Goal: Book appointment/travel/reservation

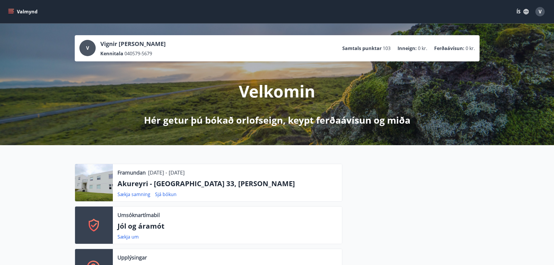
click at [13, 10] on icon "menu" at bounding box center [10, 10] width 5 height 1
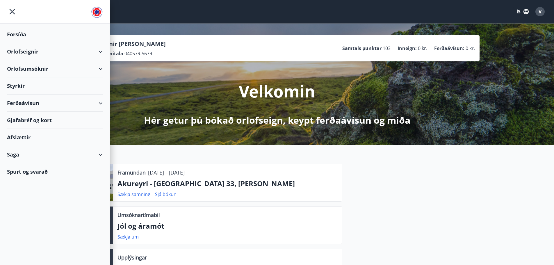
click at [24, 69] on div "Orlofsumsóknir" at bounding box center [55, 68] width 96 height 17
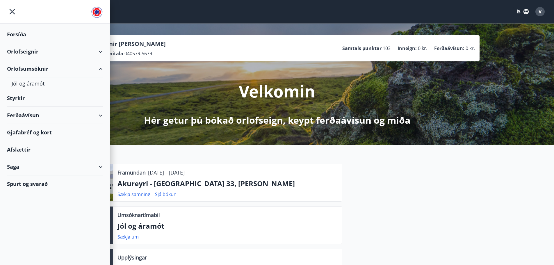
click at [22, 51] on div "Orlofseignir" at bounding box center [55, 51] width 96 height 17
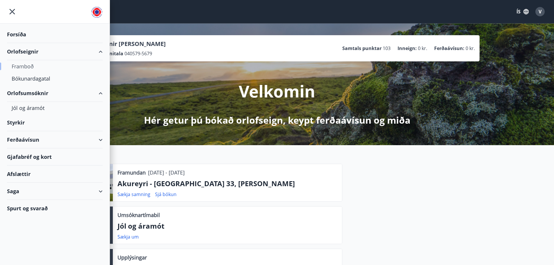
click at [29, 67] on div "Framboð" at bounding box center [55, 66] width 86 height 12
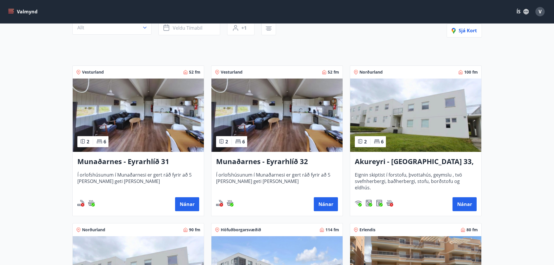
scroll to position [87, 0]
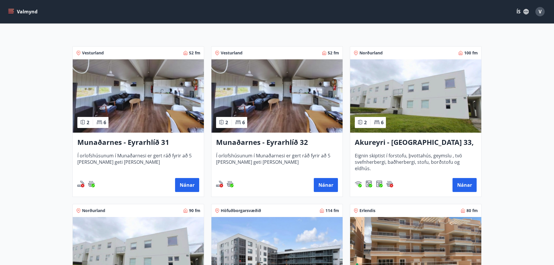
click at [439, 142] on h3 "Akureyri - [GEOGRAPHIC_DATA] 33, [PERSON_NAME]" at bounding box center [416, 142] width 122 height 10
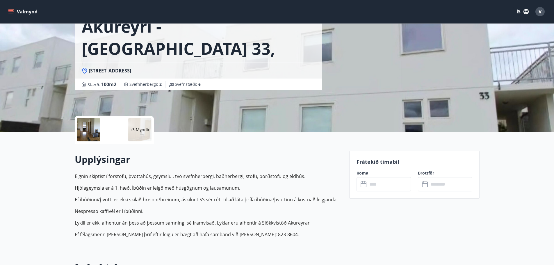
scroll to position [87, 0]
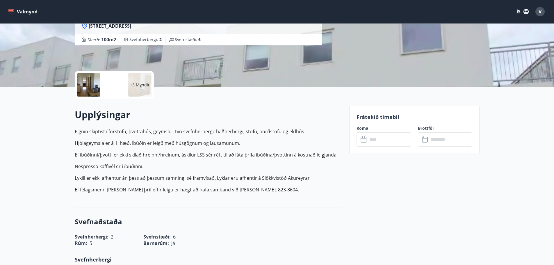
click at [363, 141] on icon at bounding box center [364, 139] width 7 height 7
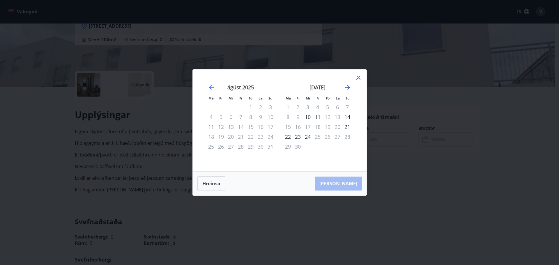
click at [349, 88] on icon "Move forward to switch to the next month." at bounding box center [347, 87] width 5 height 5
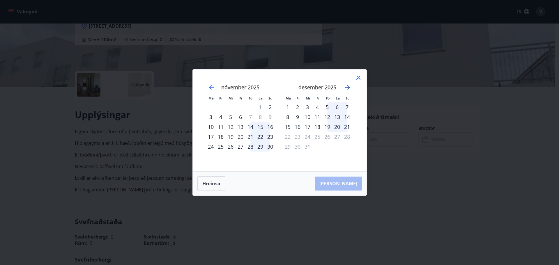
click at [349, 88] on icon "Move forward to switch to the next month." at bounding box center [347, 87] width 5 height 5
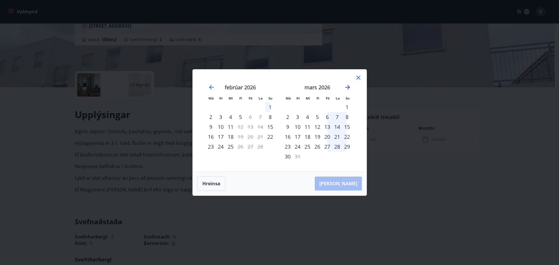
click at [349, 88] on icon "Move forward to switch to the next month." at bounding box center [347, 87] width 5 height 5
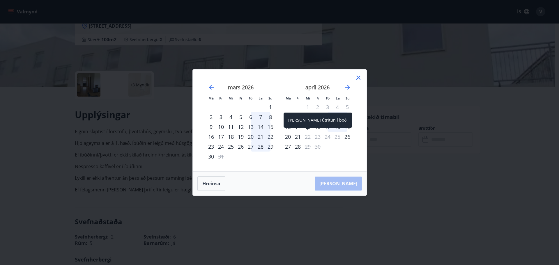
click at [306, 137] on div "22" at bounding box center [308, 137] width 10 height 10
click at [336, 137] on div "25" at bounding box center [337, 137] width 10 height 10
click at [211, 86] on icon "Move backward to switch to the previous month." at bounding box center [211, 87] width 7 height 7
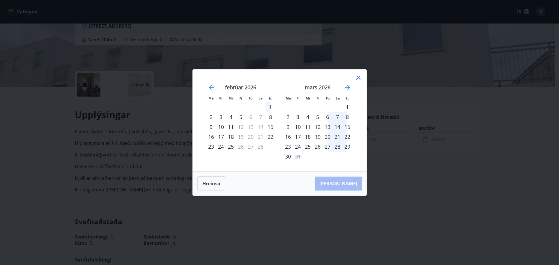
click at [360, 76] on icon at bounding box center [358, 77] width 7 height 7
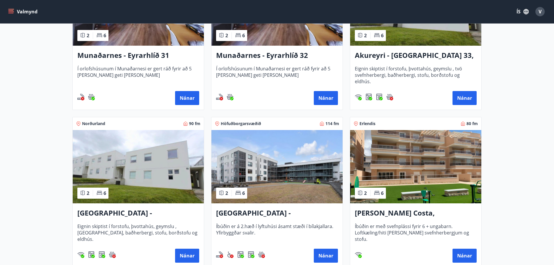
scroll to position [175, 0]
click at [146, 211] on h3 "[GEOGRAPHIC_DATA] - [GEOGRAPHIC_DATA] 33, NEÐRI HÆÐ" at bounding box center [138, 213] width 122 height 10
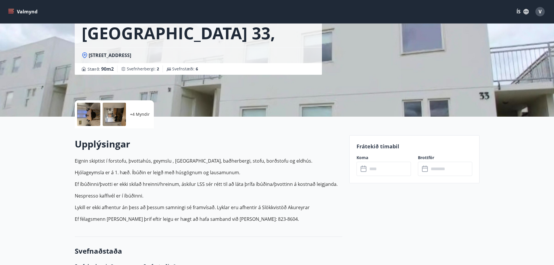
scroll to position [58, 0]
click at [364, 169] on icon at bounding box center [364, 168] width 7 height 7
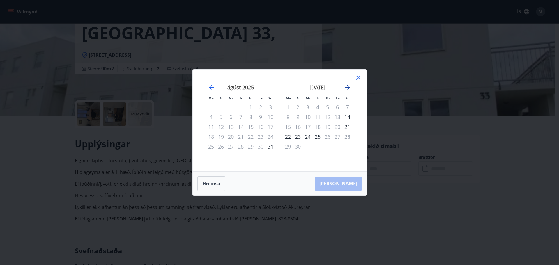
click at [348, 85] on icon "Move forward to switch to the next month." at bounding box center [347, 87] width 7 height 7
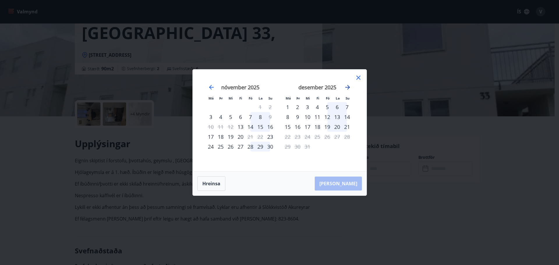
click at [348, 85] on icon "Move forward to switch to the next month." at bounding box center [347, 87] width 7 height 7
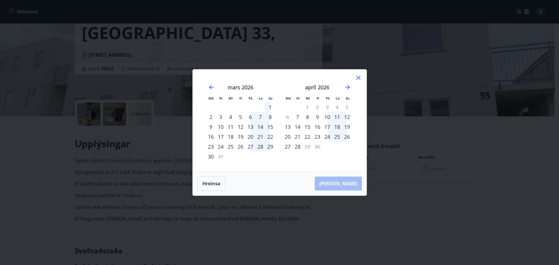
click at [358, 78] on icon at bounding box center [358, 77] width 1 height 1
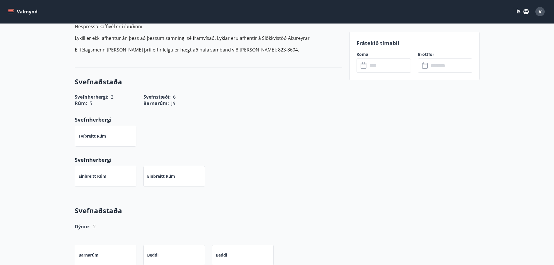
scroll to position [233, 0]
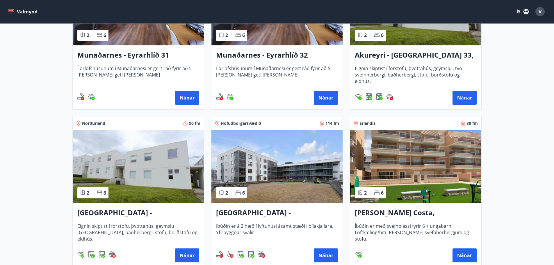
scroll to position [204, 0]
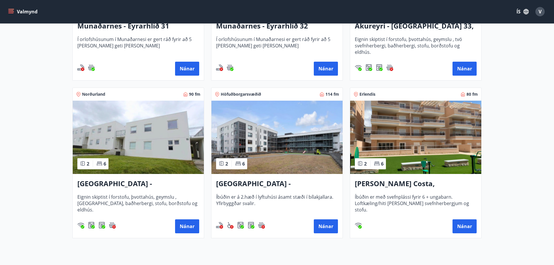
click at [287, 185] on h3 "[GEOGRAPHIC_DATA] - Grandavegur 42F, íbúð 205" at bounding box center [277, 184] width 122 height 10
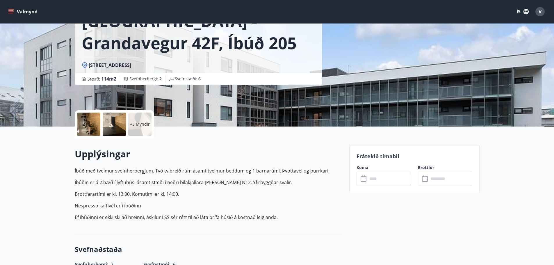
scroll to position [58, 0]
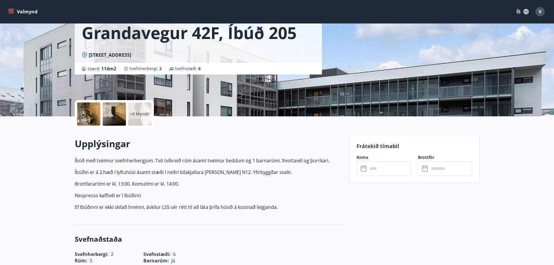
click at [364, 169] on icon at bounding box center [364, 168] width 7 height 7
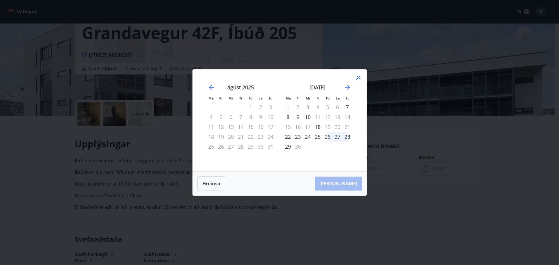
click at [359, 78] on icon at bounding box center [358, 78] width 4 height 4
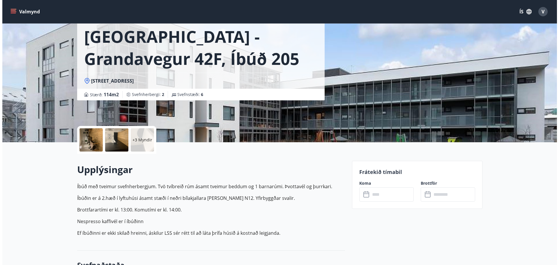
scroll to position [0, 0]
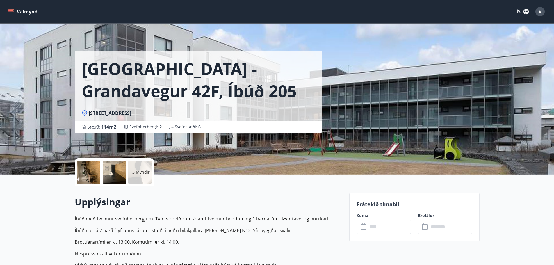
click at [89, 172] on div at bounding box center [88, 172] width 23 height 23
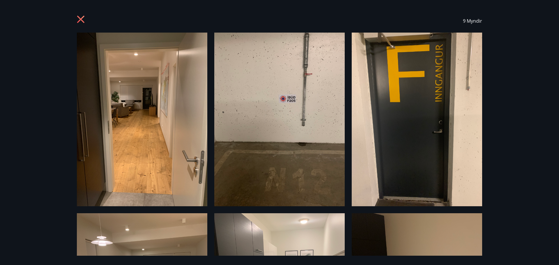
click at [81, 19] on icon at bounding box center [80, 19] width 7 height 7
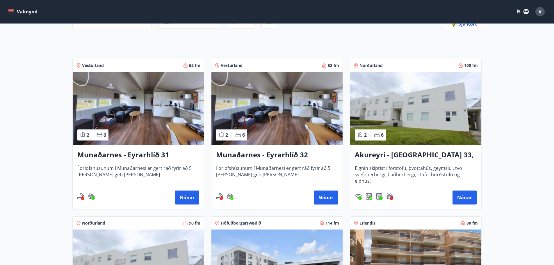
scroll to position [79, 0]
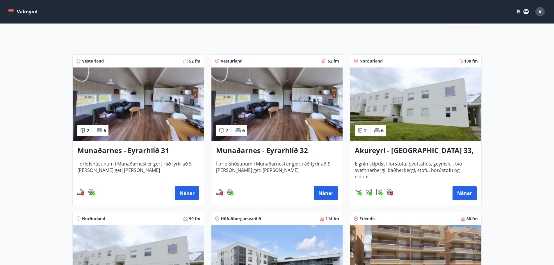
click at [132, 109] on img at bounding box center [138, 104] width 131 height 73
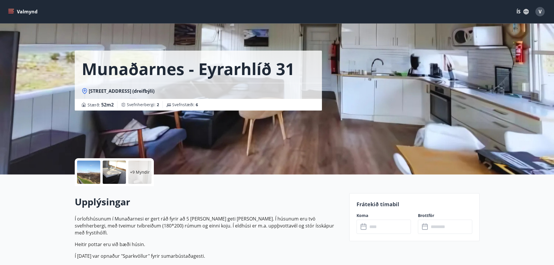
click at [93, 178] on div at bounding box center [88, 172] width 23 height 23
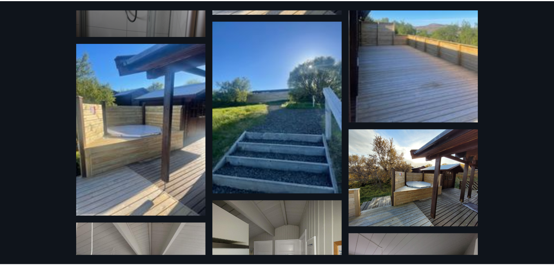
scroll to position [364, 0]
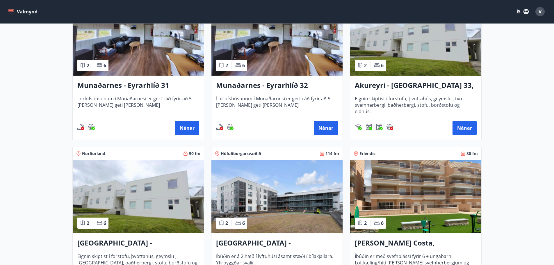
scroll to position [146, 0]
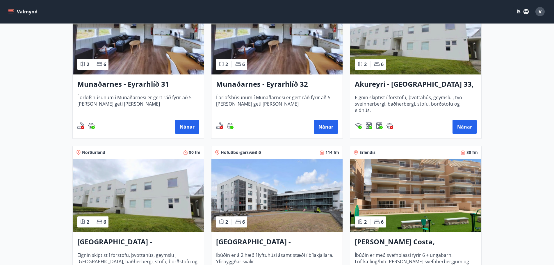
click at [411, 195] on img at bounding box center [415, 195] width 131 height 73
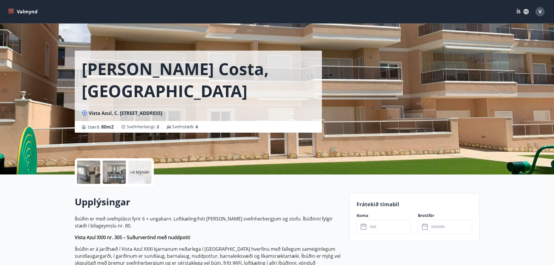
click at [90, 173] on div at bounding box center [88, 172] width 23 height 23
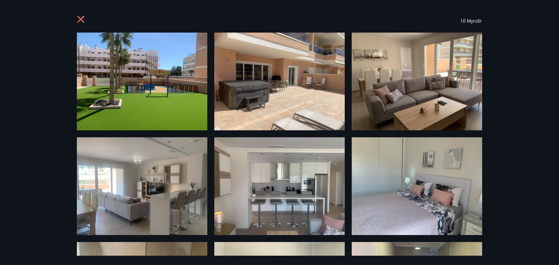
click at [79, 19] on icon at bounding box center [81, 19] width 9 height 9
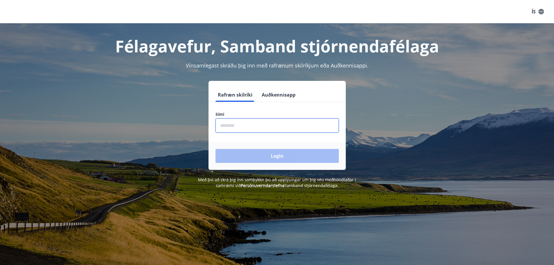
drag, startPoint x: 242, startPoint y: 129, endPoint x: 245, endPoint y: 131, distance: 3.5
click at [242, 129] on input "phone" at bounding box center [277, 125] width 123 height 14
type input "********"
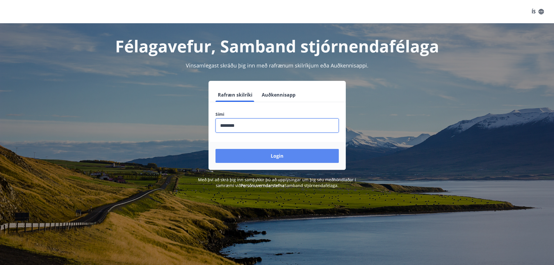
click at [216, 149] on button "Login" at bounding box center [277, 156] width 123 height 14
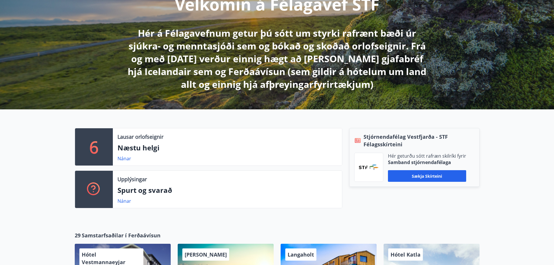
scroll to position [87, 0]
click at [428, 174] on button "Sækja skírteini" at bounding box center [427, 176] width 78 height 12
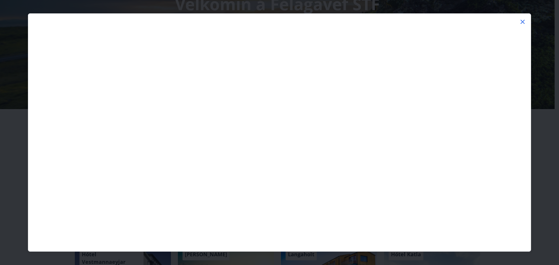
click at [522, 19] on icon at bounding box center [522, 21] width 7 height 7
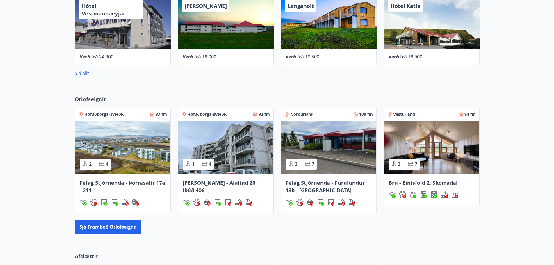
scroll to position [349, 0]
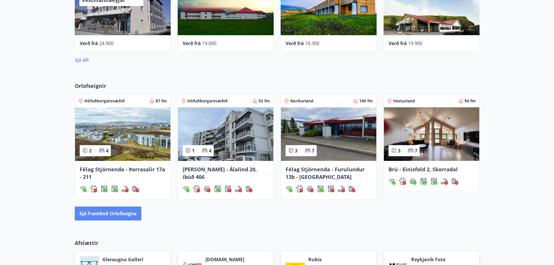
click at [101, 216] on button "Sjá framboð orlofseigna" at bounding box center [108, 214] width 67 height 14
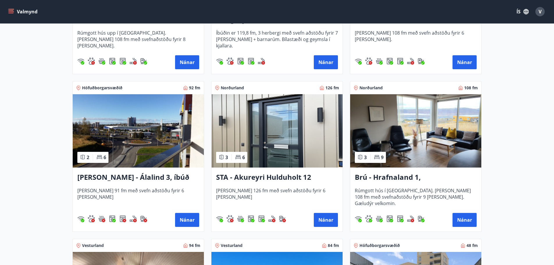
scroll to position [204, 0]
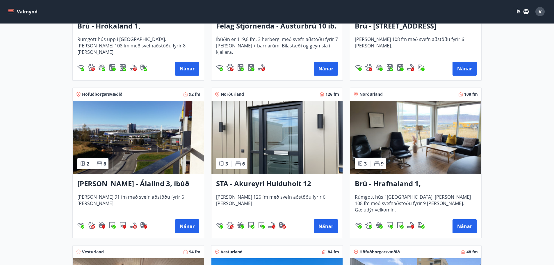
click at [266, 141] on img at bounding box center [277, 137] width 131 height 73
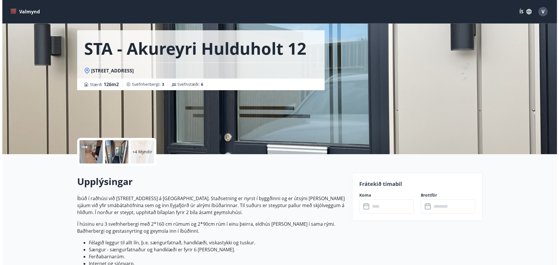
scroll to position [29, 0]
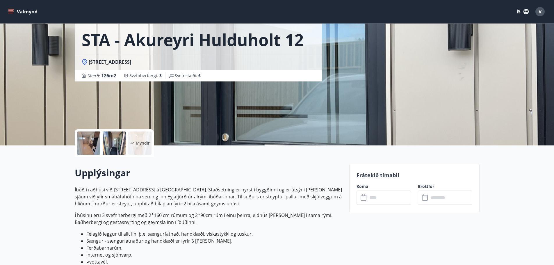
click at [87, 139] on div at bounding box center [88, 143] width 23 height 23
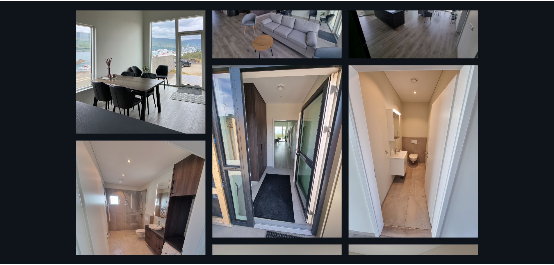
scroll to position [0, 0]
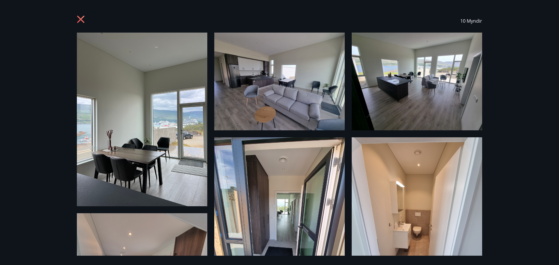
click at [78, 18] on icon at bounding box center [81, 19] width 9 height 9
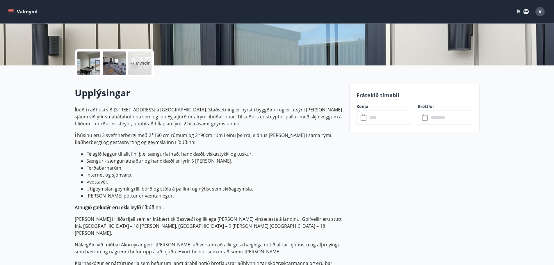
scroll to position [116, 0]
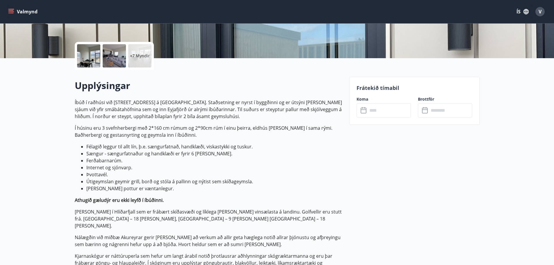
click at [363, 111] on icon at bounding box center [364, 110] width 7 height 7
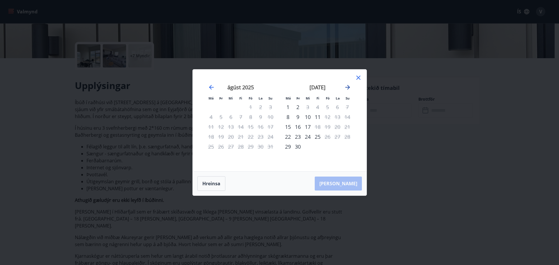
click at [348, 87] on icon "Move forward to switch to the next month." at bounding box center [347, 87] width 7 height 7
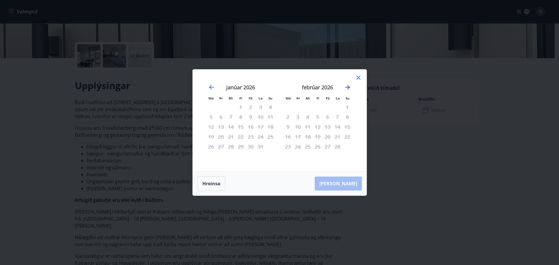
click at [348, 87] on icon "Move forward to switch to the next month." at bounding box center [347, 87] width 7 height 7
click at [210, 88] on icon "Move backward to switch to the previous month." at bounding box center [211, 87] width 5 height 5
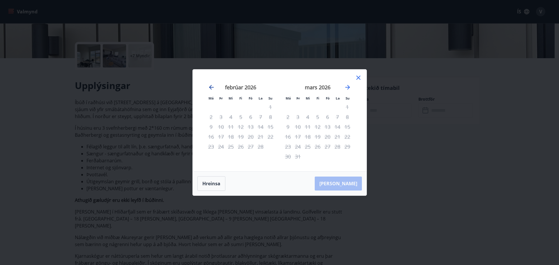
click at [210, 88] on icon "Move backward to switch to the previous month." at bounding box center [211, 87] width 5 height 5
click at [358, 77] on icon at bounding box center [358, 77] width 7 height 7
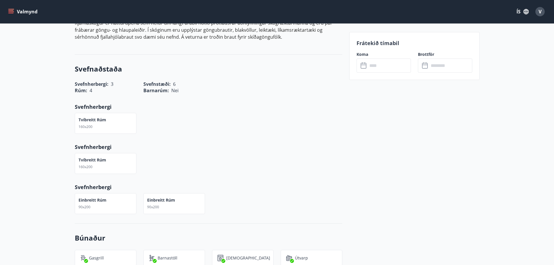
scroll to position [349, 0]
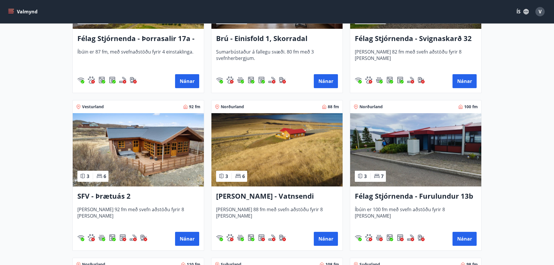
scroll to position [1019, 0]
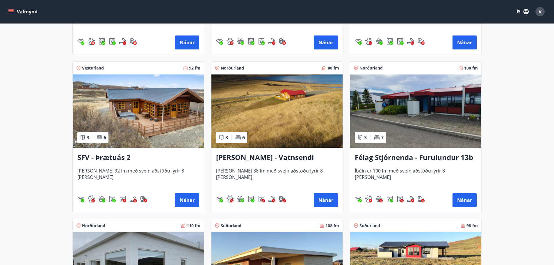
click at [415, 115] on img at bounding box center [415, 111] width 131 height 73
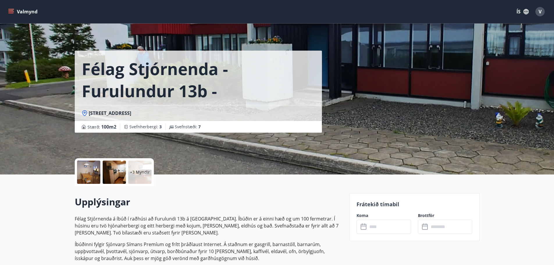
click at [85, 167] on div at bounding box center [88, 172] width 23 height 23
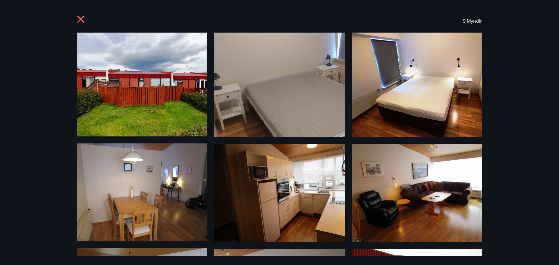
click at [81, 17] on icon at bounding box center [81, 19] width 9 height 9
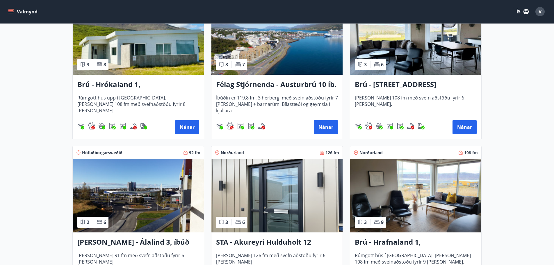
scroll to position [116, 0]
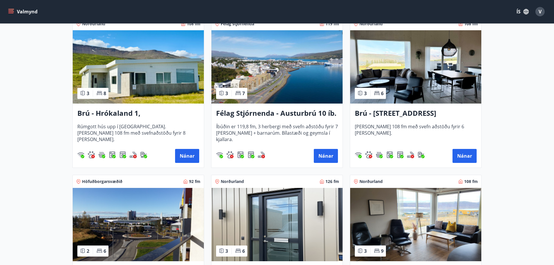
click at [136, 77] on img at bounding box center [138, 66] width 131 height 73
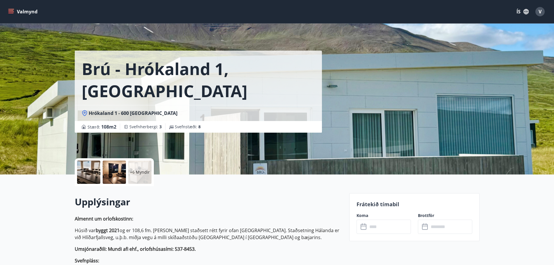
click at [364, 227] on icon at bounding box center [364, 227] width 7 height 7
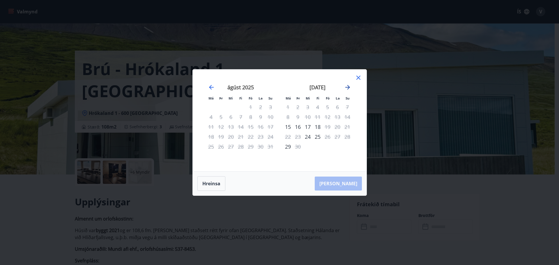
click at [348, 85] on icon "Move forward to switch to the next month." at bounding box center [347, 87] width 7 height 7
click at [352, 87] on div "október 2025 1 2 3 4 5 6 7 8 9 10 11 12 13 14 15 16 17 18 19 20 21 22 23 24 25 …" at bounding box center [317, 124] width 77 height 95
click at [348, 88] on icon "Move forward to switch to the next month." at bounding box center [347, 87] width 7 height 7
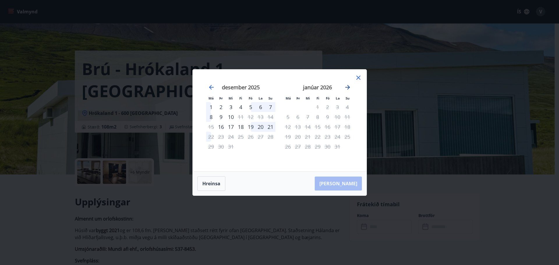
click at [348, 88] on icon "Move forward to switch to the next month." at bounding box center [347, 87] width 7 height 7
click at [348, 88] on icon "Move forward to switch to the next month." at bounding box center [347, 87] width 5 height 5
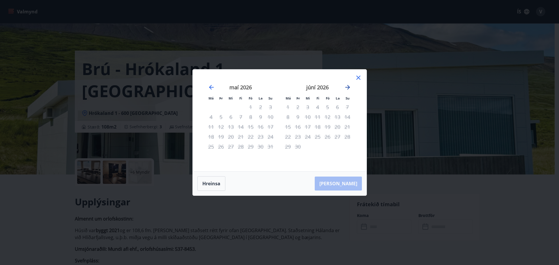
click at [349, 88] on icon "Move forward to switch to the next month." at bounding box center [347, 87] width 5 height 5
click at [209, 87] on icon "Move backward to switch to the previous month." at bounding box center [211, 87] width 7 height 7
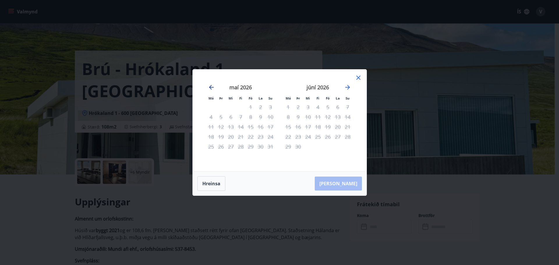
click at [209, 87] on icon "Move backward to switch to the previous month." at bounding box center [211, 87] width 7 height 7
click at [209, 87] on icon "Move backward to switch to the previous month." at bounding box center [211, 87] width 5 height 5
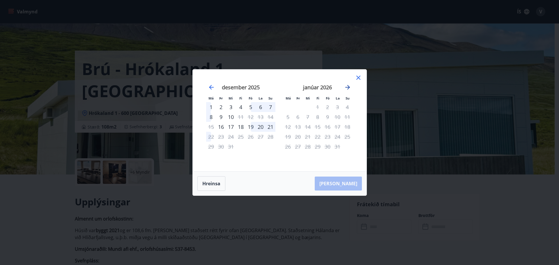
click at [347, 86] on icon "Move forward to switch to the next month." at bounding box center [347, 87] width 7 height 7
click at [347, 88] on icon "Move forward to switch to the next month." at bounding box center [347, 87] width 7 height 7
click at [359, 76] on icon at bounding box center [358, 77] width 7 height 7
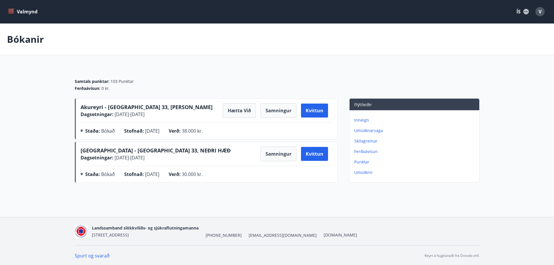
click at [9, 12] on icon "menu" at bounding box center [11, 12] width 6 height 6
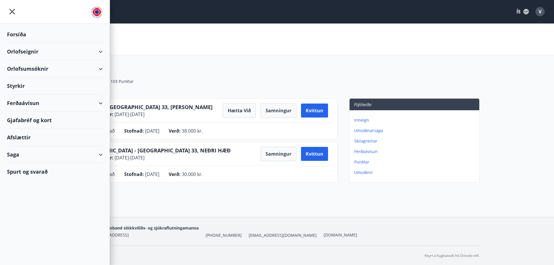
click at [228, 43] on div "Bókanir" at bounding box center [277, 40] width 554 height 32
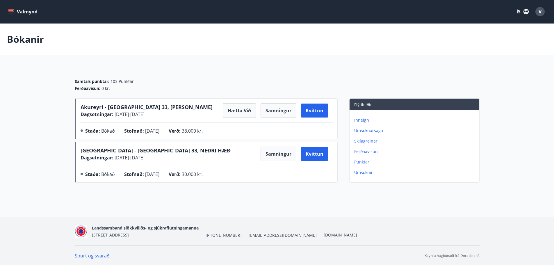
click at [13, 13] on icon "menu" at bounding box center [11, 12] width 6 height 6
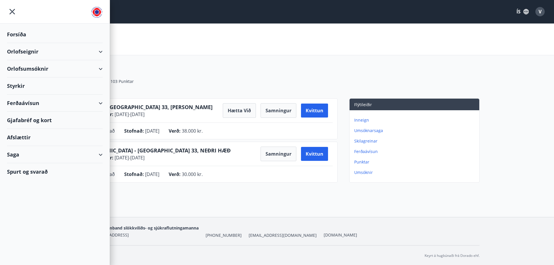
click at [21, 33] on div "Forsíða" at bounding box center [55, 34] width 96 height 17
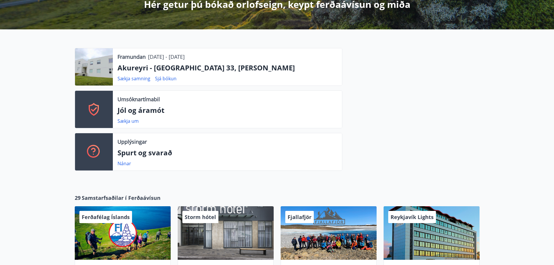
scroll to position [116, 0]
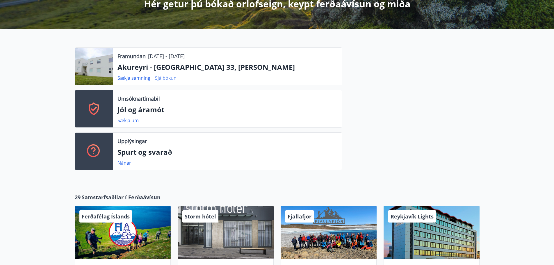
click at [172, 79] on link "Sjá bókun" at bounding box center [166, 78] width 22 height 6
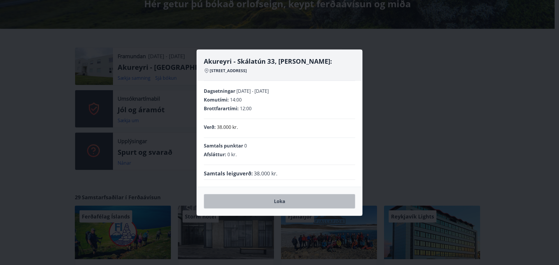
click at [279, 202] on button "Loka" at bounding box center [279, 201] width 151 height 15
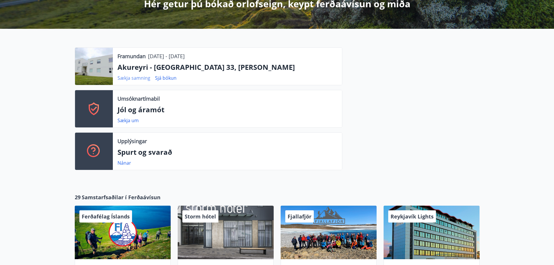
click at [132, 79] on link "Sækja samning" at bounding box center [134, 78] width 33 height 6
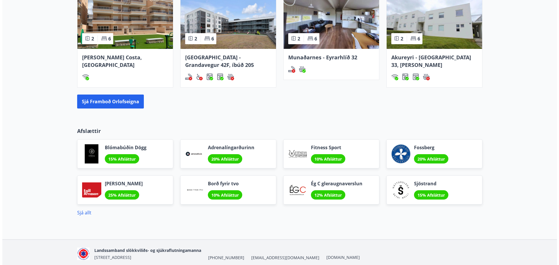
scroll to position [476, 0]
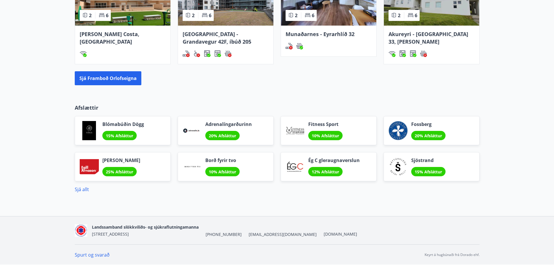
click at [124, 160] on span "[PERSON_NAME]" at bounding box center [121, 160] width 38 height 6
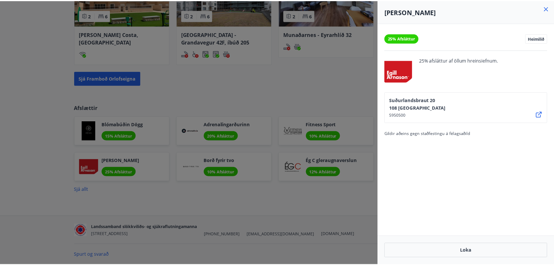
scroll to position [0, 0]
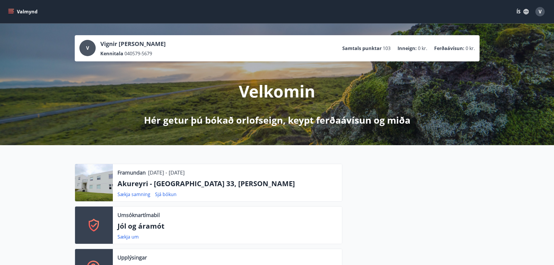
click at [13, 9] on icon "menu" at bounding box center [11, 9] width 6 height 1
